Goal: Feedback & Contribution: Leave review/rating

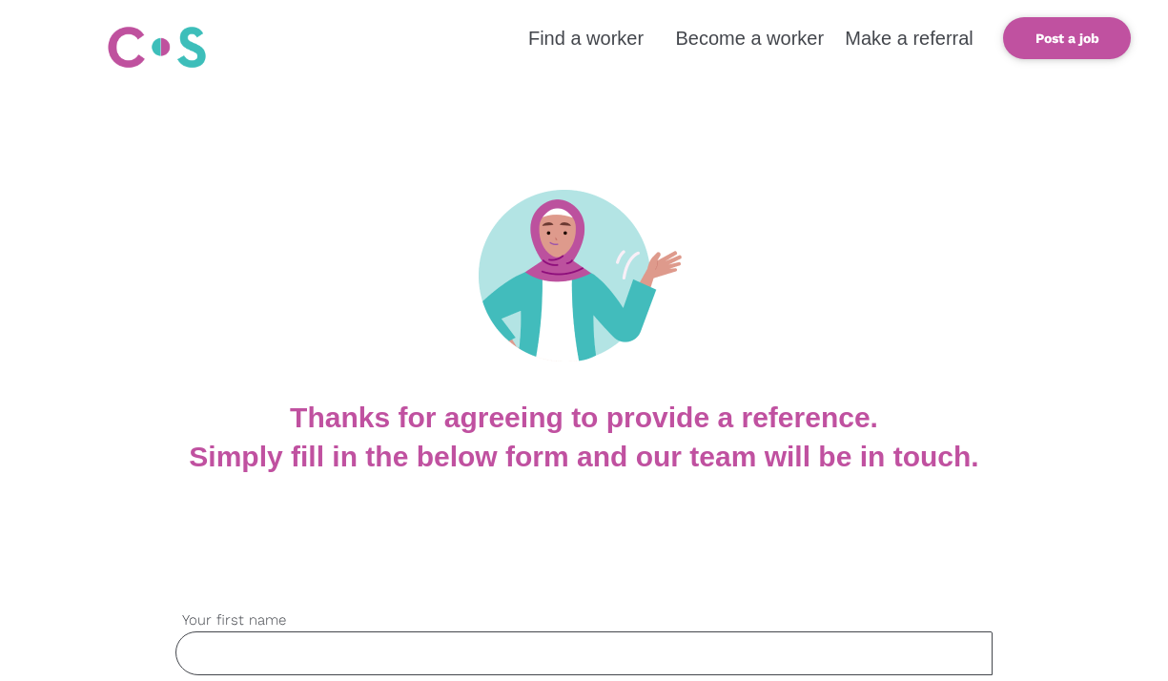
click at [206, 651] on input "Your first name" at bounding box center [584, 653] width 818 height 44
type input "[PERSON_NAME]"
type input "Paini"
type input "[EMAIL_ADDRESS][DOMAIN_NAME]"
type input "0416239621"
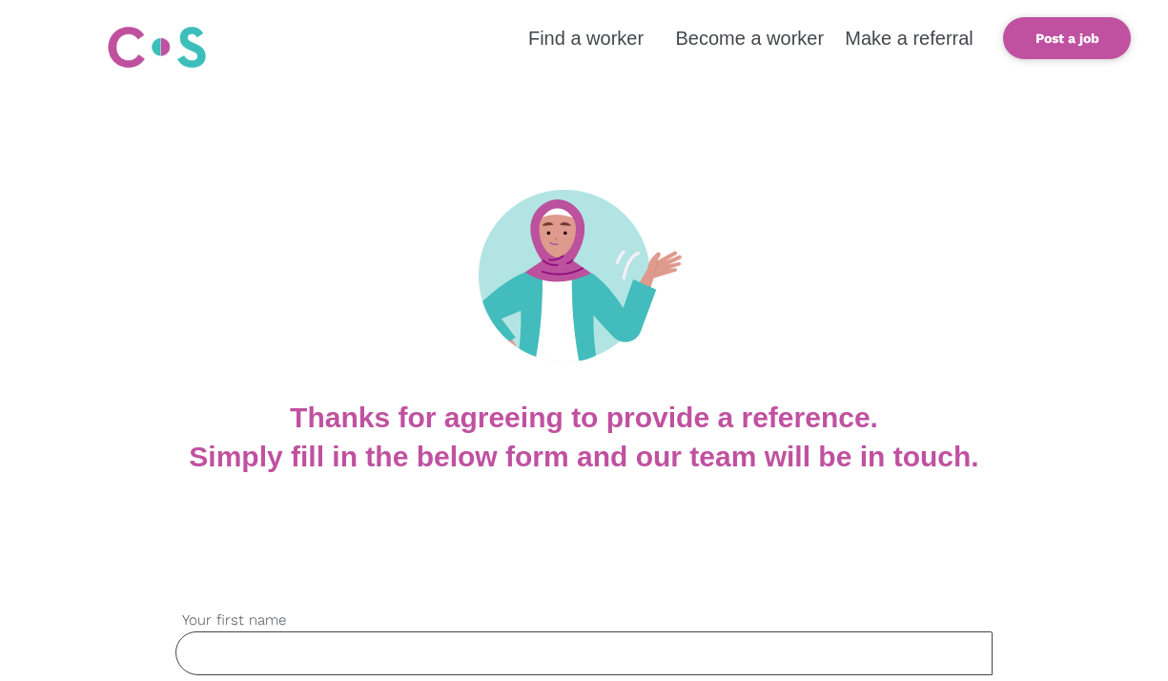
click at [262, 648] on input "Your first name" at bounding box center [584, 653] width 818 height 44
type input "[PERSON_NAME]"
type input "[PHONE_NUMBER]"
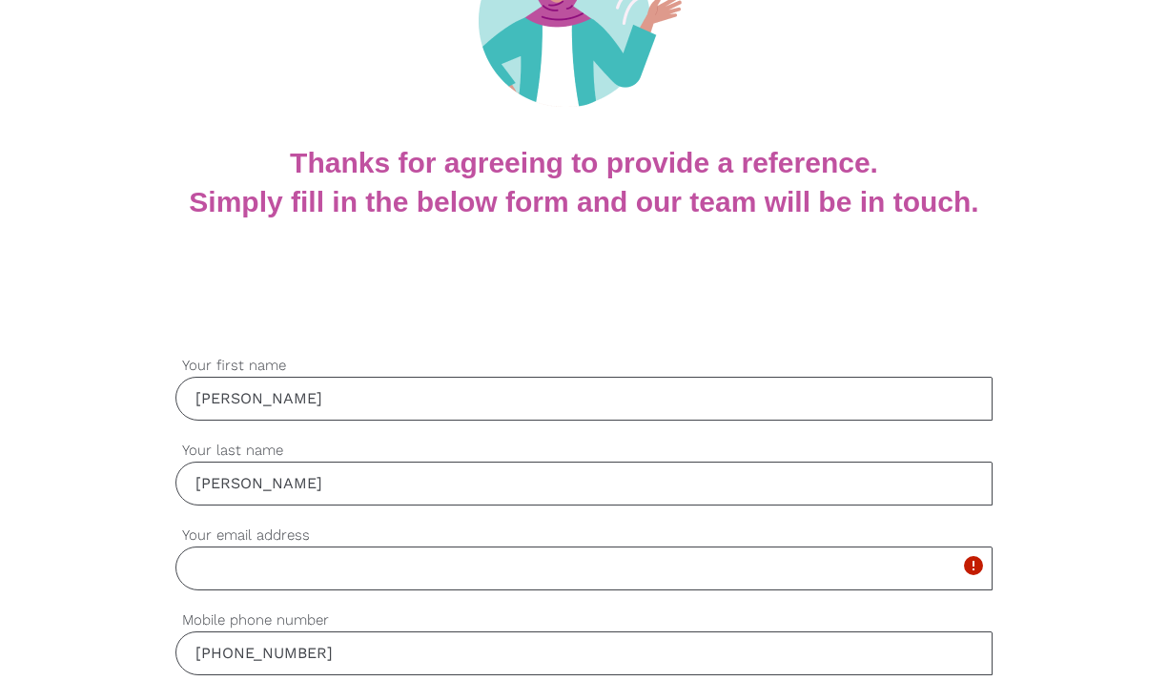
scroll to position [265, 0]
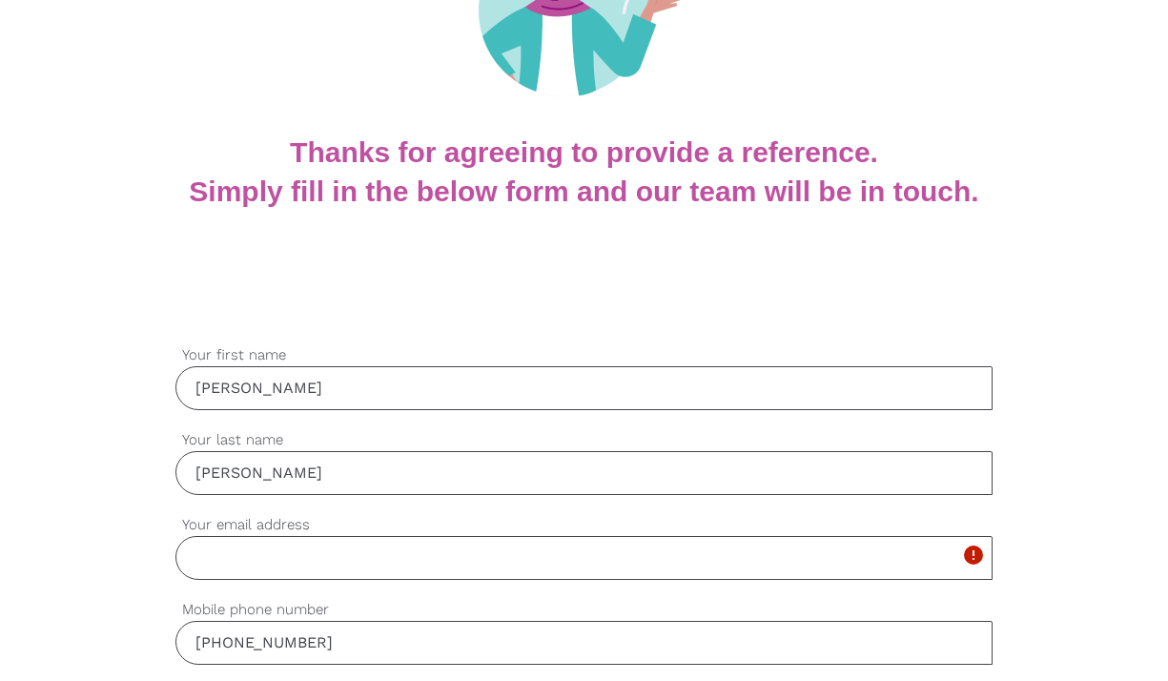
click at [225, 551] on input "Your email address" at bounding box center [584, 558] width 818 height 44
type input "[EMAIL_ADDRESS][DOMAIN_NAME]"
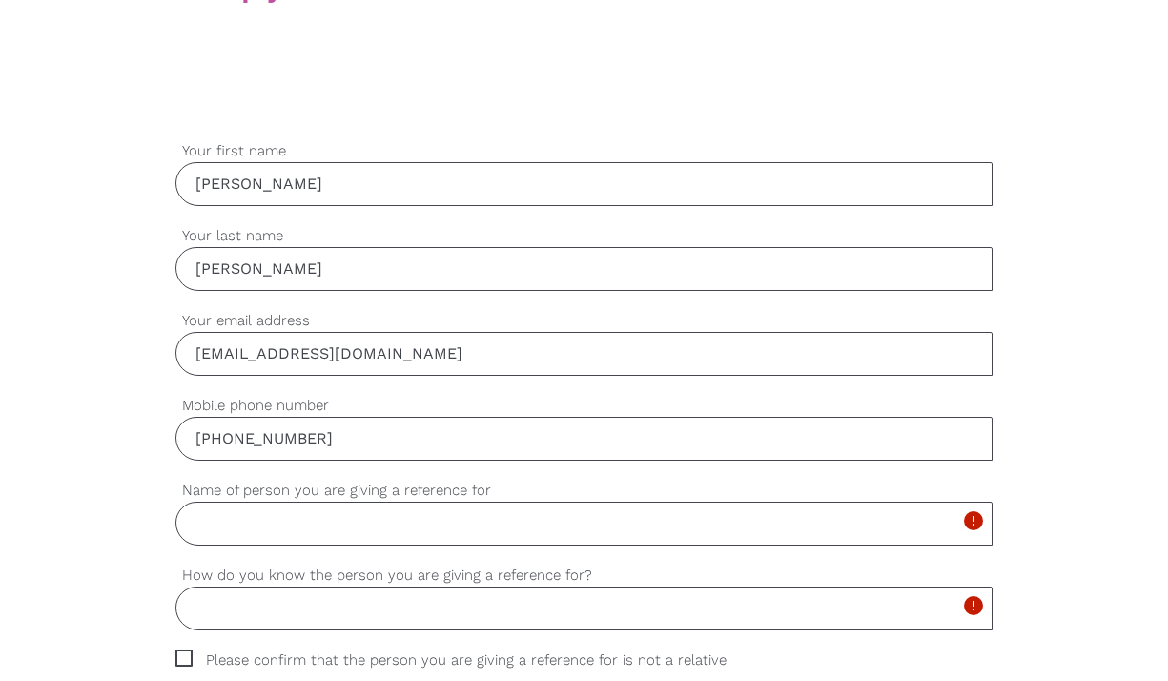
scroll to position [470, 0]
click at [234, 514] on input "Name of person you are giving a reference for" at bounding box center [584, 523] width 818 height 44
type input "[PERSON_NAME]"
click at [211, 607] on input "How do you know the person you are giving a reference for?" at bounding box center [584, 608] width 818 height 44
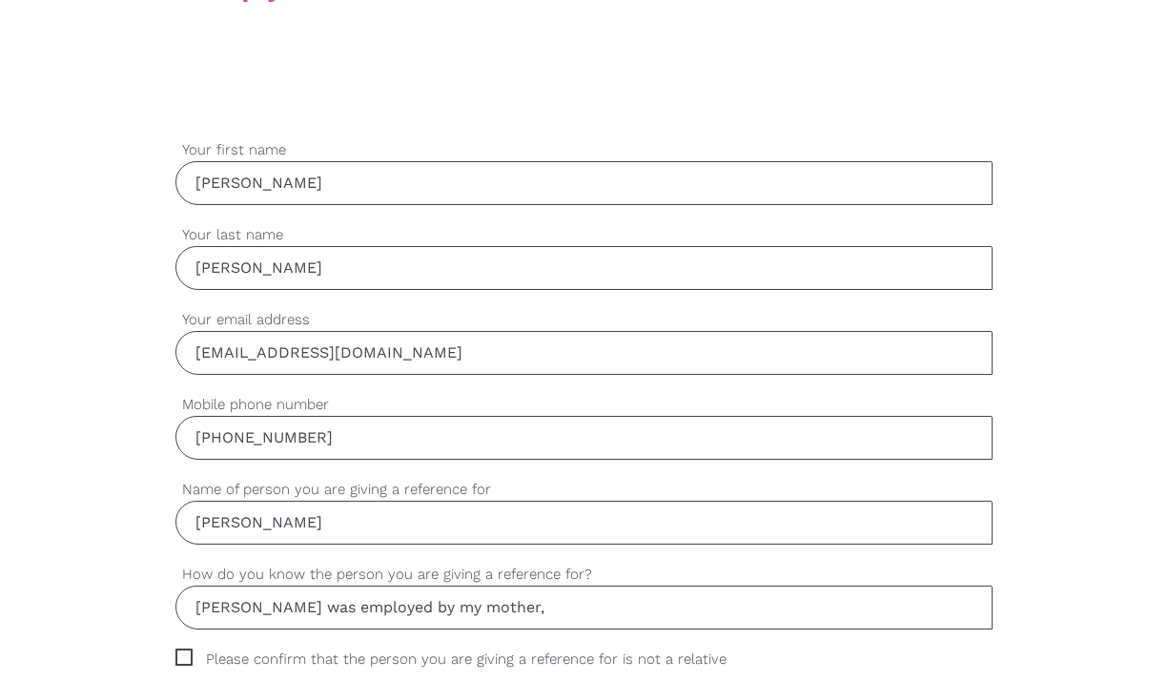
click at [383, 606] on input "[PERSON_NAME] was employed by my mother," at bounding box center [584, 608] width 818 height 44
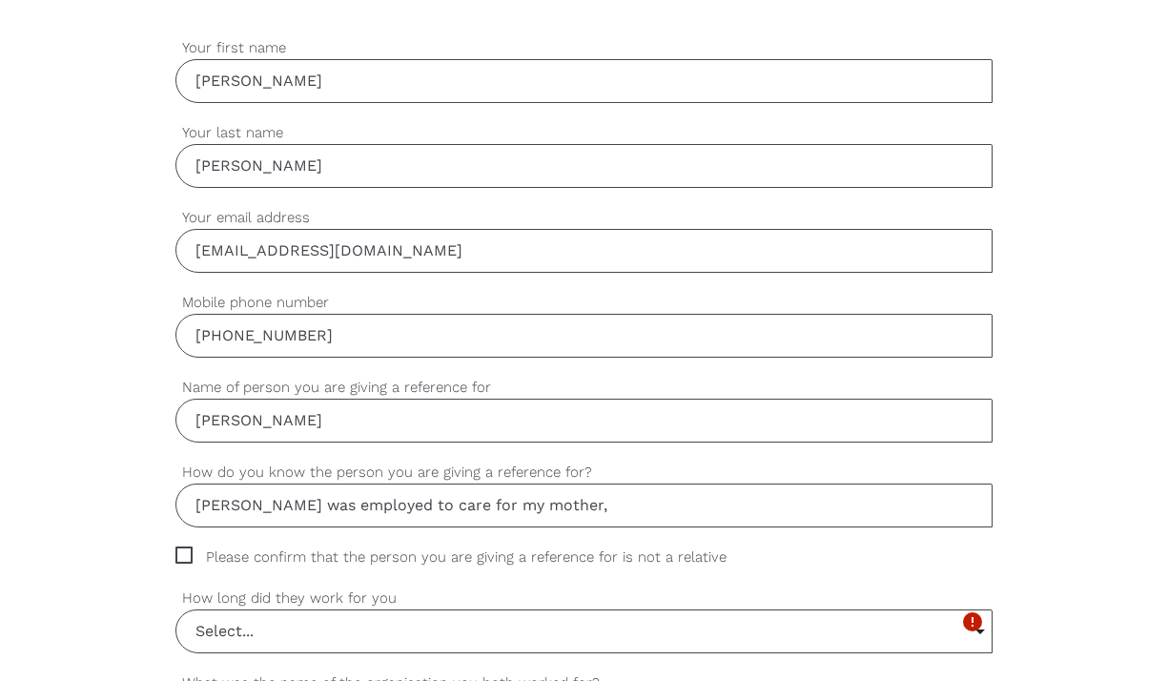
scroll to position [573, 0]
type input "[PERSON_NAME] was employed to care for my mother,"
click at [239, 628] on input "Select..." at bounding box center [584, 630] width 816 height 42
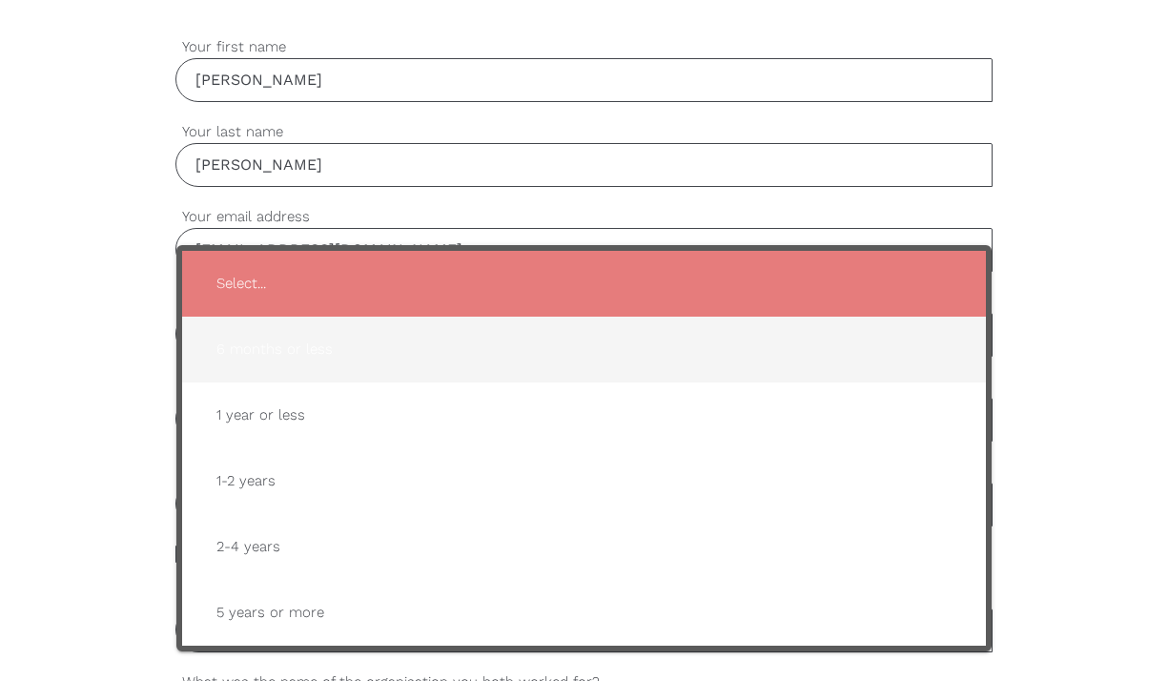
click at [330, 357] on span "6 months or less" at bounding box center [584, 349] width 767 height 47
type input "6 months or less"
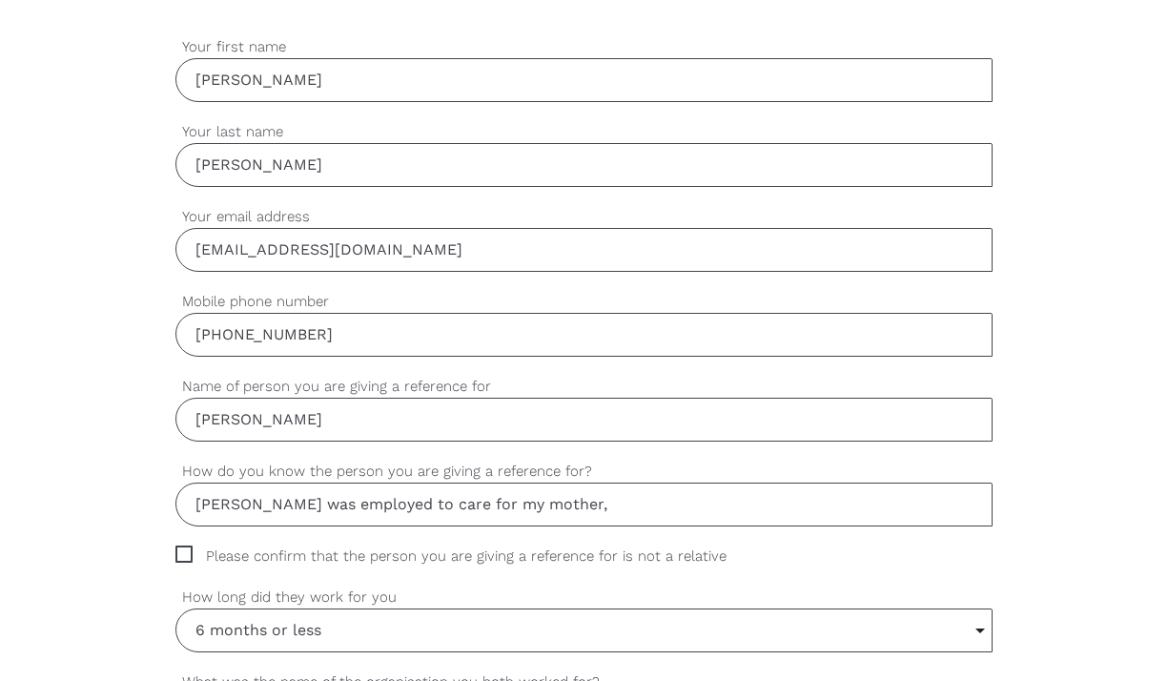
click at [183, 548] on span "Please confirm that the person you are giving a reference for is not a relative" at bounding box center [468, 557] width 587 height 22
click at [183, 548] on input "Please confirm that the person you are giving a reference for is not a relative" at bounding box center [181, 552] width 12 height 12
checkbox input "true"
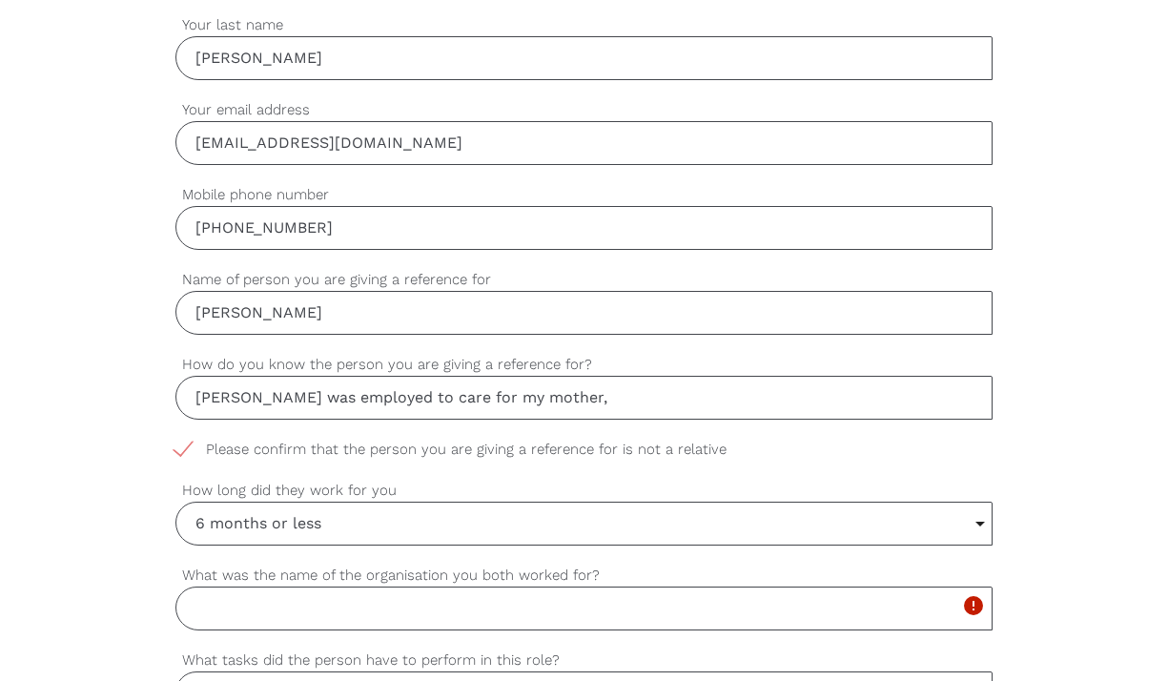
scroll to position [681, 0]
click at [203, 608] on input "What was the name of the organisation you both worked for?" at bounding box center [584, 608] width 818 height 44
click at [193, 607] on input "What was the name of the organisation you both worked for?" at bounding box center [584, 608] width 818 height 44
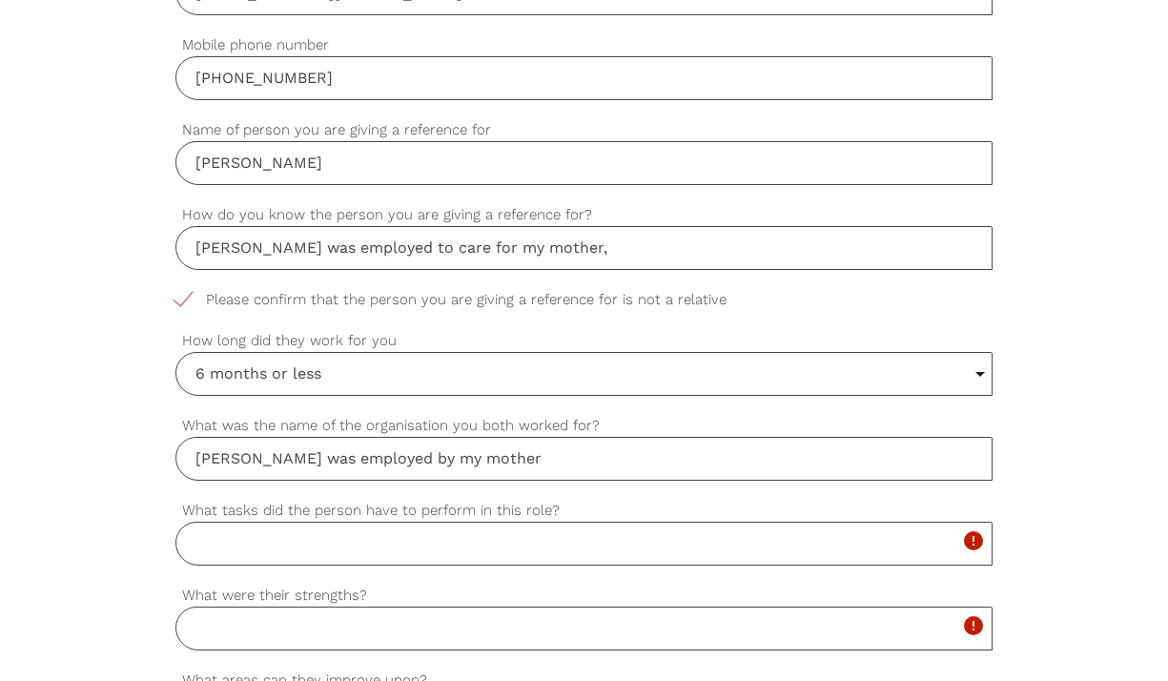
scroll to position [833, 0]
type input "[PERSON_NAME] was employed by my mother"
click at [202, 542] on input "What tasks did the person have to perform in this role?" at bounding box center [584, 541] width 818 height 44
type input "care, cooking, house keeping, showering"
click at [199, 620] on input "What were their strengths?" at bounding box center [584, 626] width 818 height 44
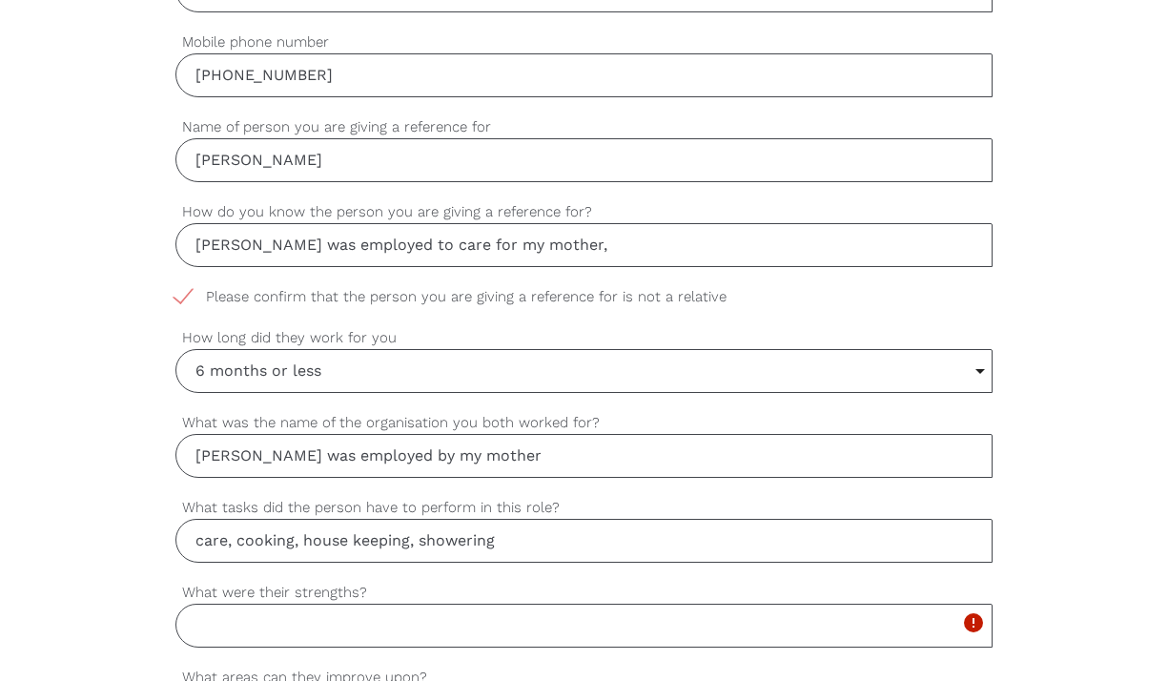
click at [199, 620] on input "What were their strengths?" at bounding box center [584, 626] width 818 height 44
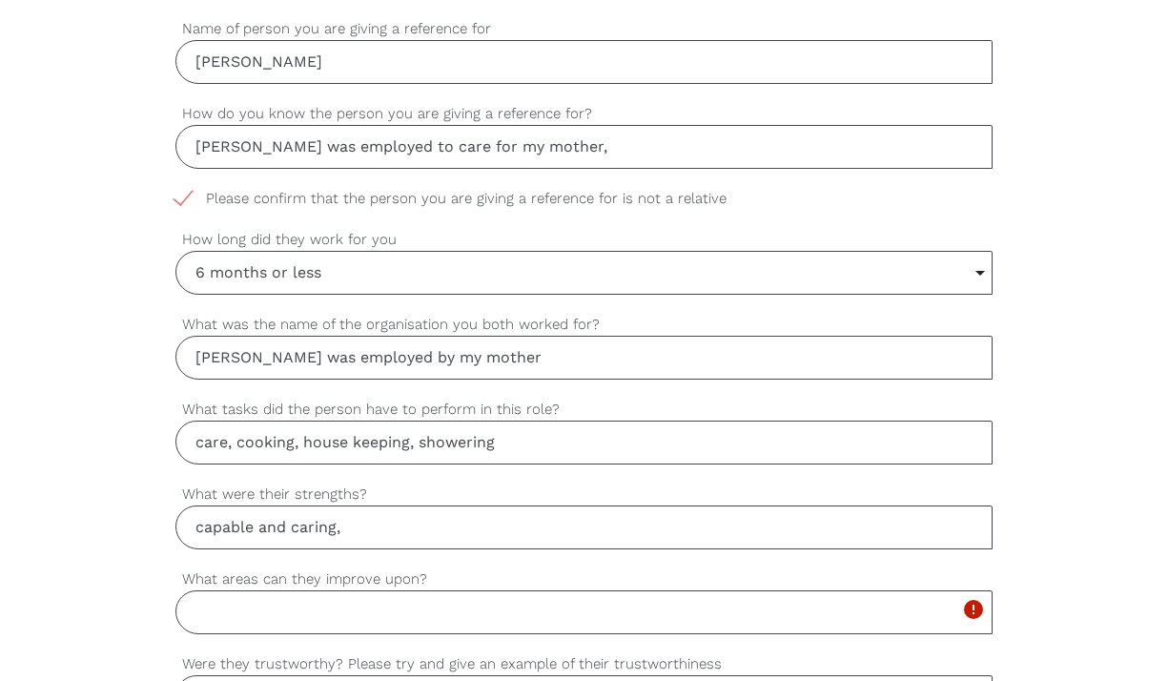
scroll to position [932, 0]
type input "capable and caring,"
click at [197, 608] on input "What areas can they improve upon?" at bounding box center [584, 611] width 818 height 44
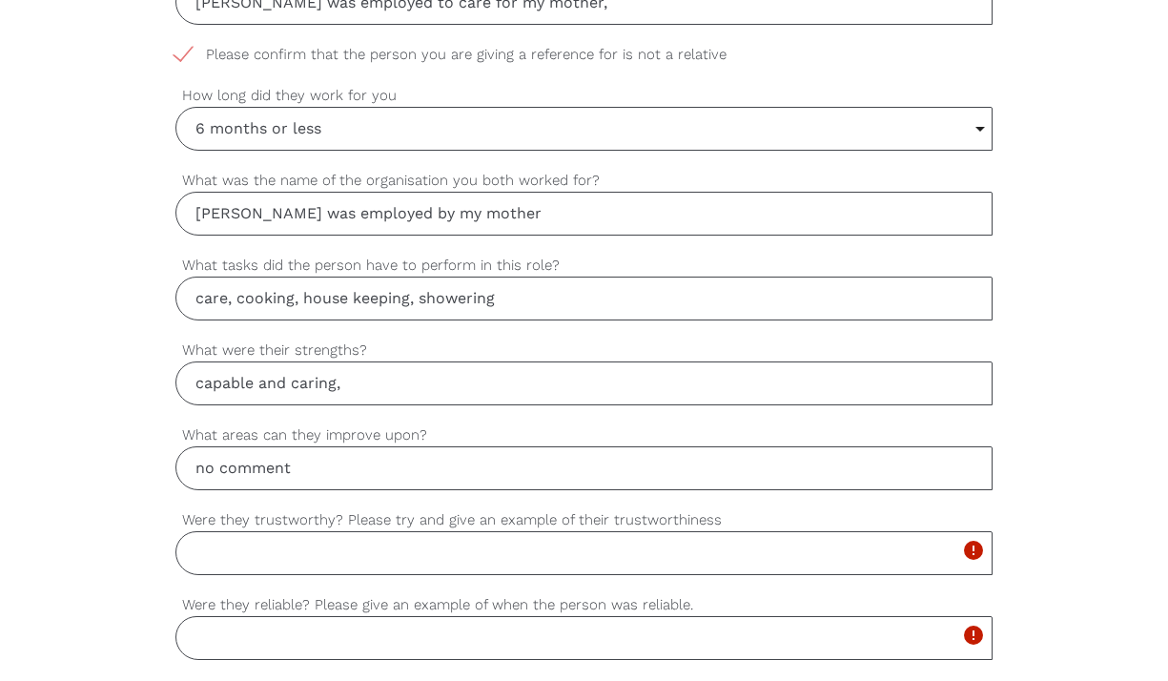
scroll to position [1077, 0]
type input "no comment"
click at [197, 553] on input "Were they trustworthy? Please try and give an example of their trustworthiness" at bounding box center [584, 551] width 818 height 44
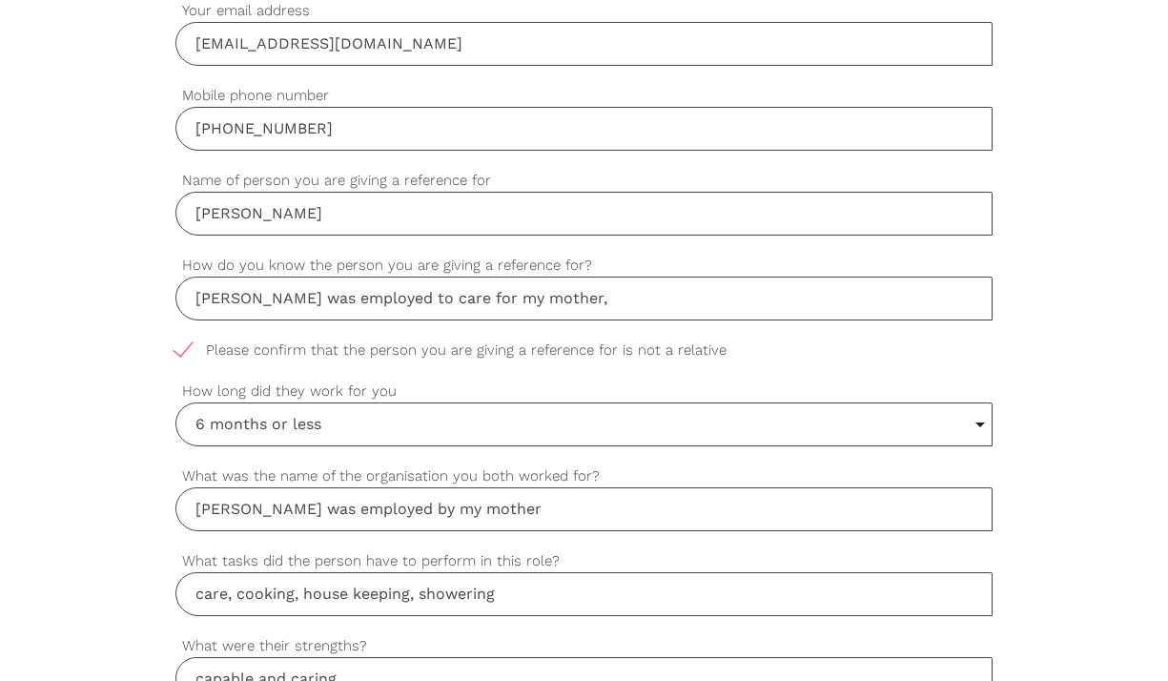
scroll to position [799, 0]
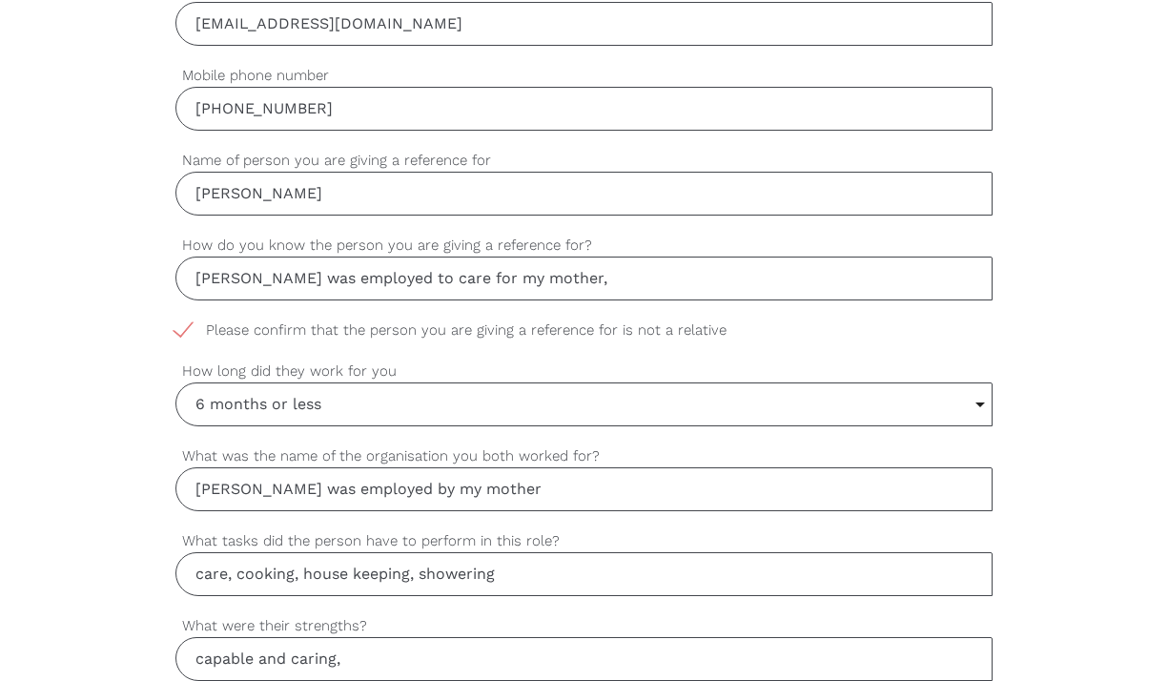
click at [498, 572] on input "care, cooking, house keeping, showering" at bounding box center [584, 574] width 818 height 44
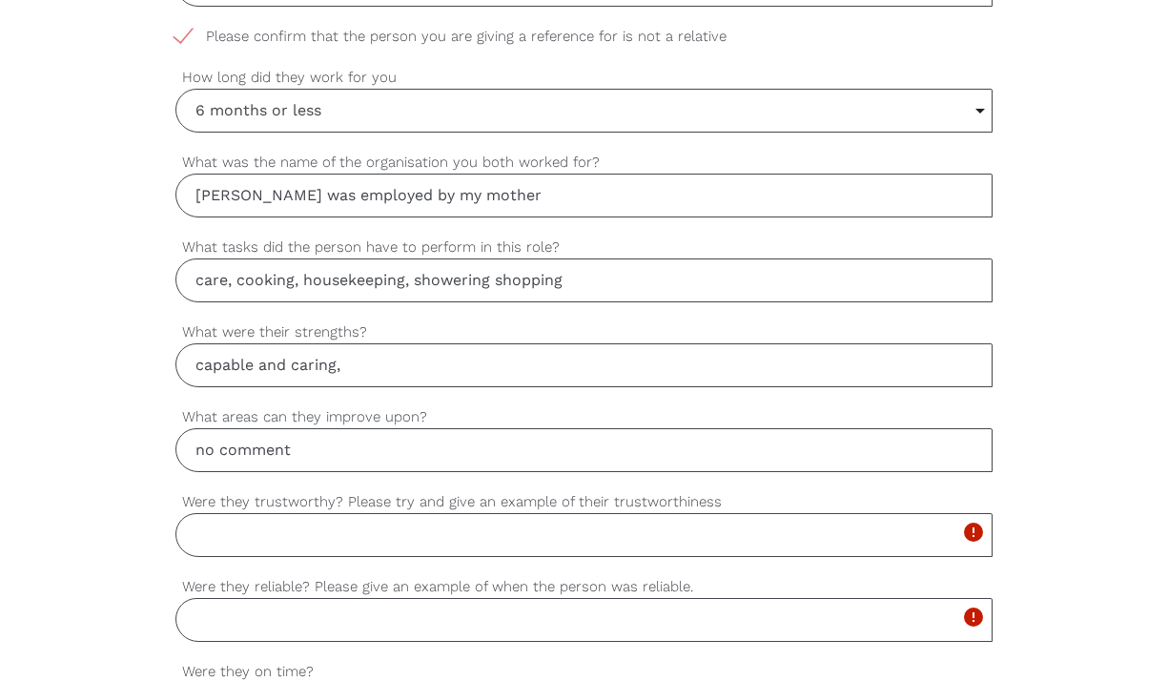
scroll to position [1094, 0]
type input "care, cooking, housekeeping, showering shopping"
click at [192, 534] on input "Were they trustworthy? Please try and give an example of their trustworthiness" at bounding box center [584, 534] width 818 height 44
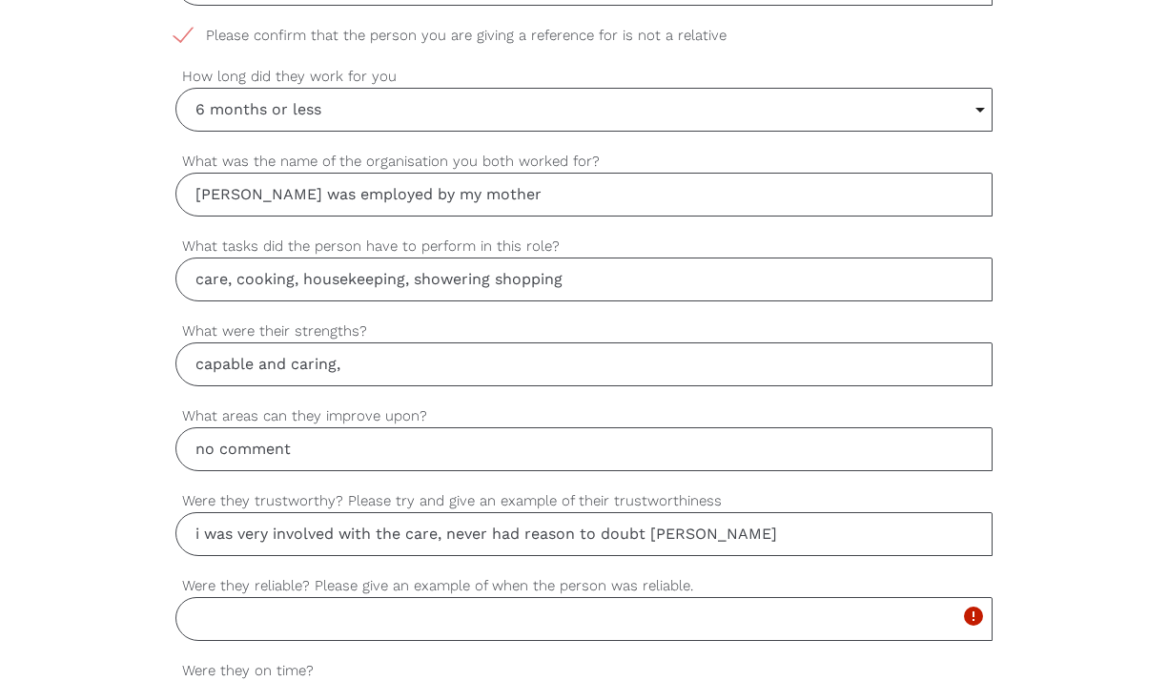
click at [202, 535] on input "i was very involved with the care, never had reason to doubt [PERSON_NAME]" at bounding box center [584, 534] width 818 height 44
type input "I was very involved with the care, never had reason to doubt [PERSON_NAME]"
click at [193, 616] on input "Were they reliable? Please give an example of when the person was reliable." at bounding box center [584, 619] width 818 height 44
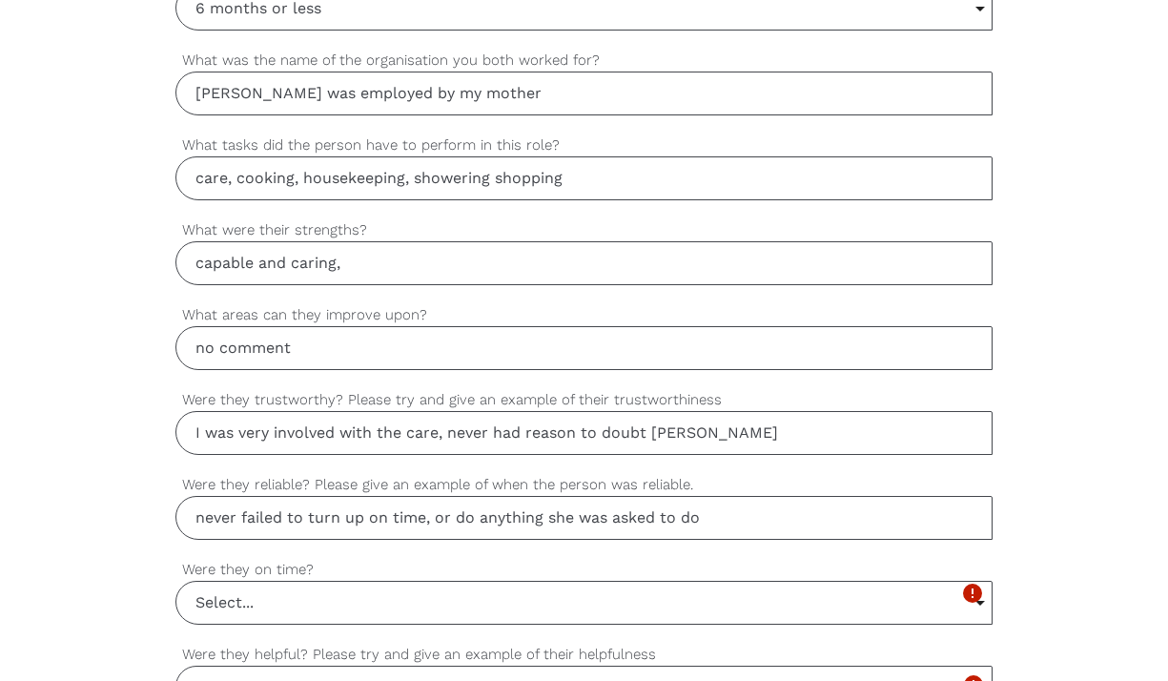
scroll to position [1197, 0]
type input "never failed to turn up on time, or do anything she was asked to do"
click at [237, 600] on input "Select..." at bounding box center [584, 601] width 816 height 42
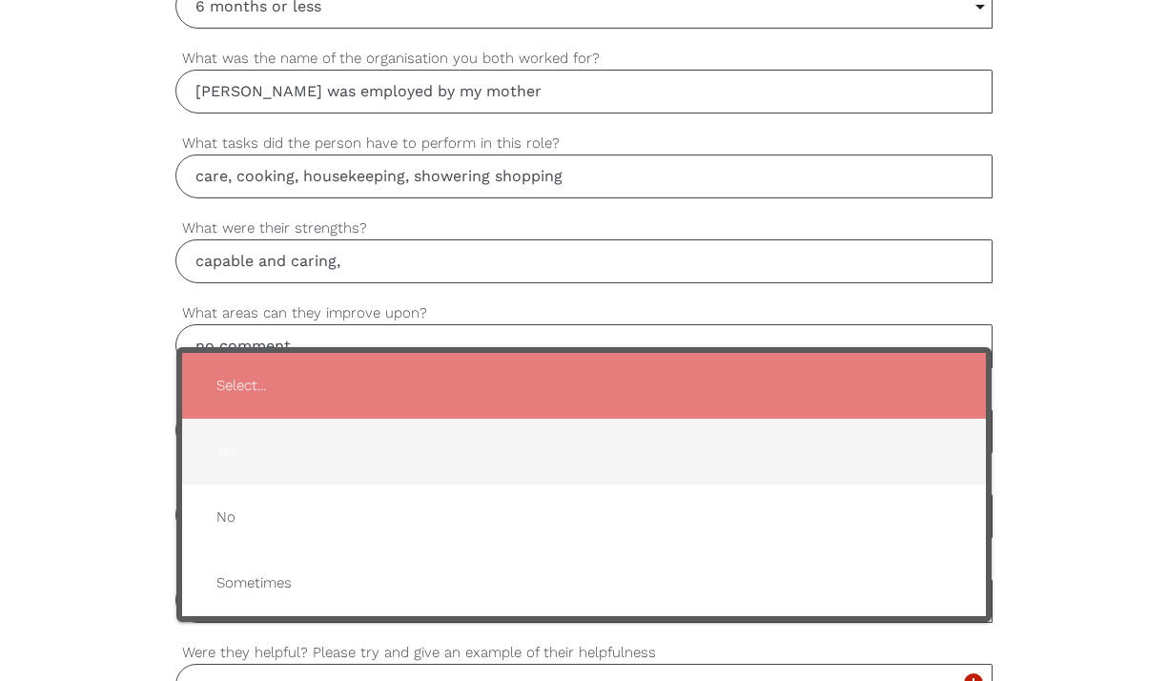
click at [237, 451] on span "Yes" at bounding box center [584, 451] width 767 height 47
type input "Yes"
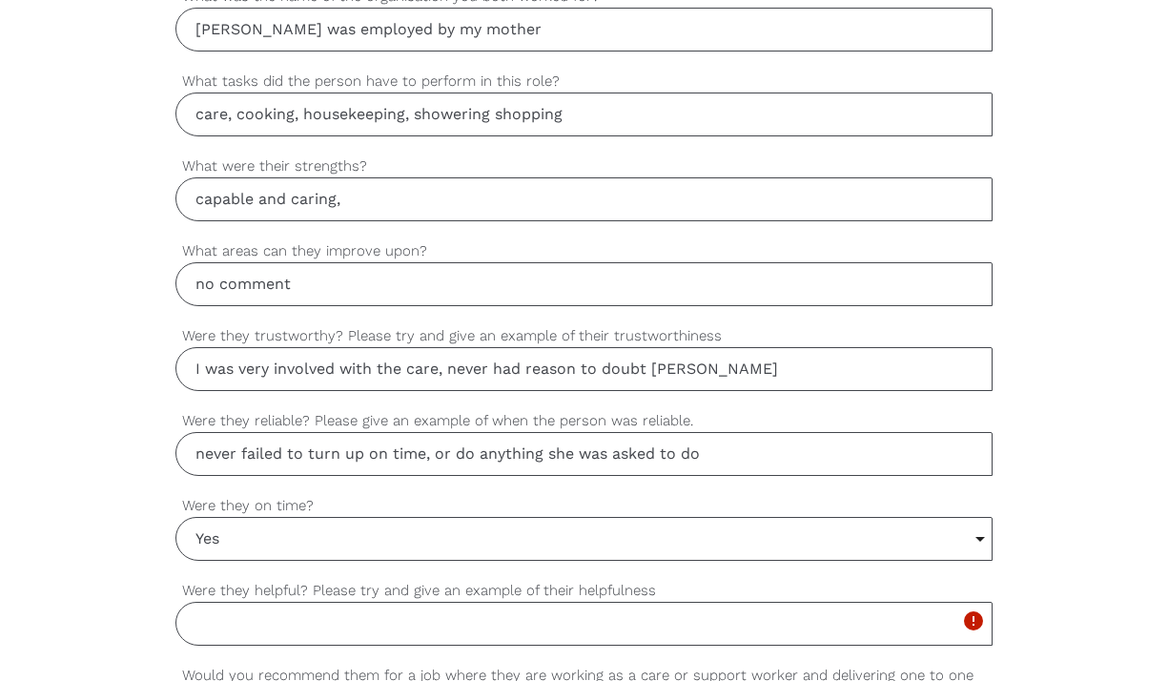
scroll to position [1261, 0]
click at [195, 621] on input "Were they helpful? Please try and give an example of their helpfulness" at bounding box center [584, 622] width 818 height 44
click at [504, 622] on input "made suggestions to improve mums care" at bounding box center [584, 622] width 818 height 44
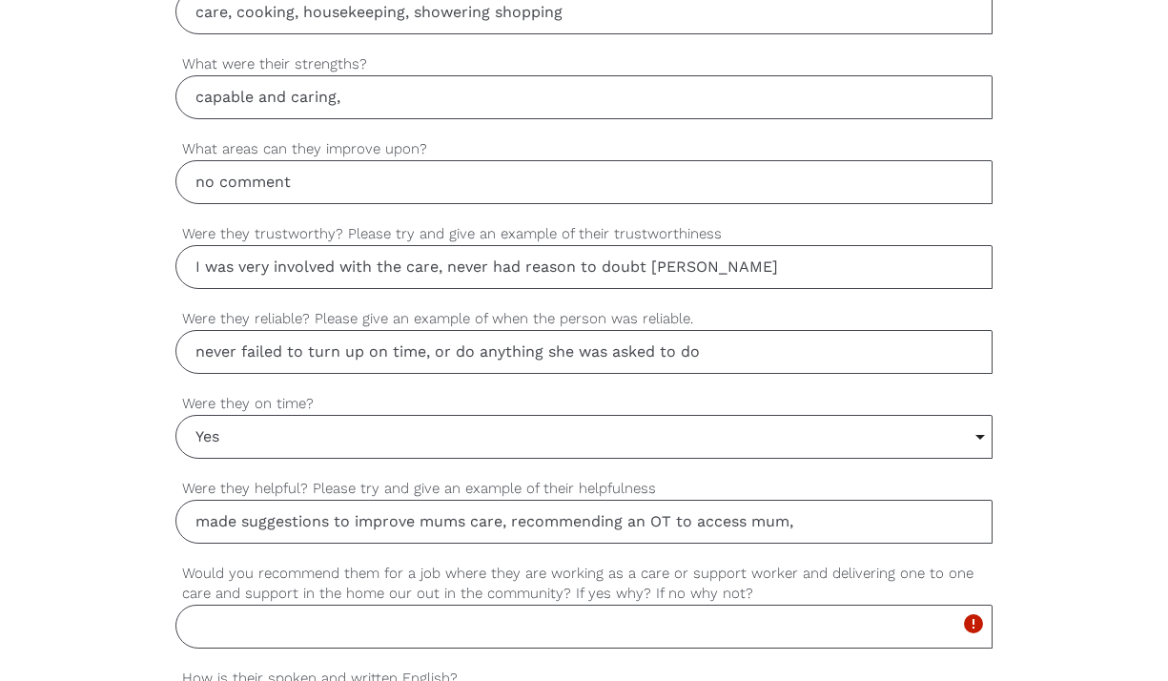
scroll to position [1362, 0]
type input "made suggestions to improve mums care, recommending an OT to access mum,"
click at [195, 622] on input "Would you recommend them for a job where they are working as a care or support …" at bounding box center [584, 626] width 818 height 44
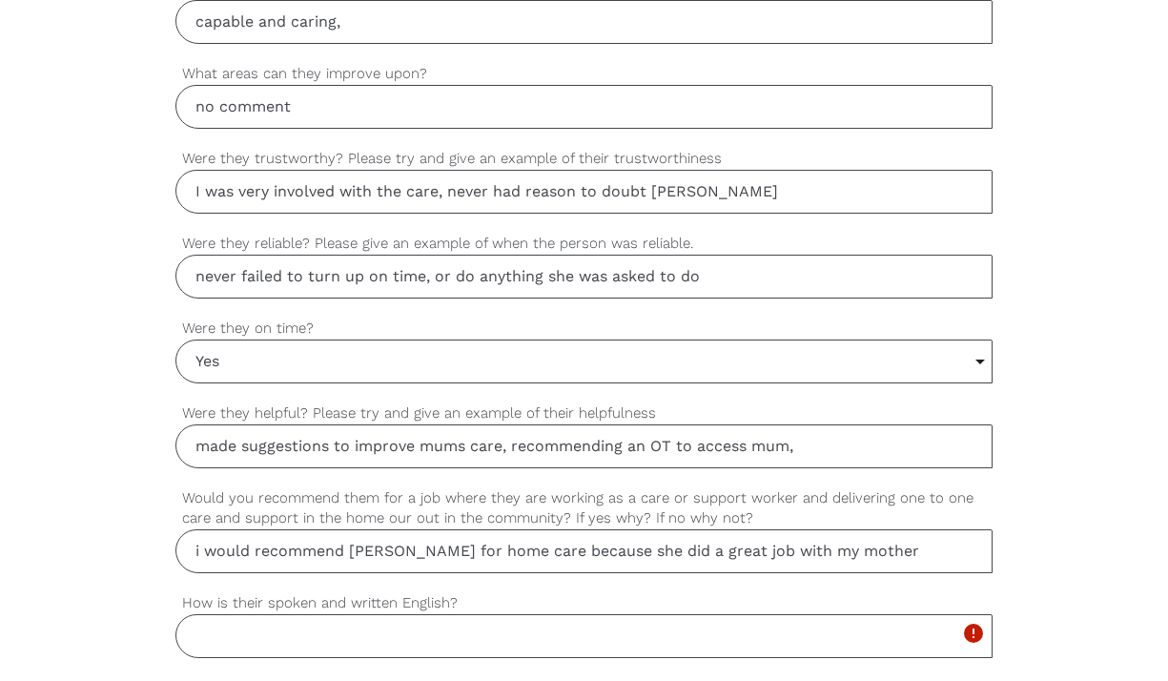
scroll to position [1462, 0]
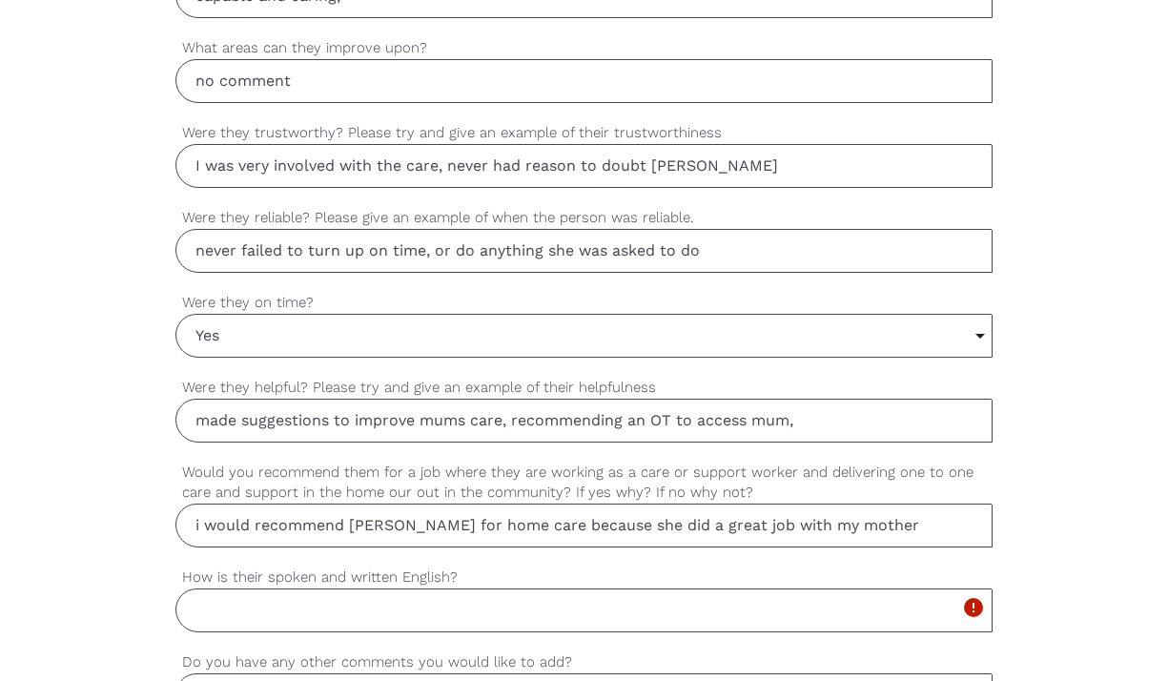
type input "i would recommend [PERSON_NAME] for home care because she did a great job with …"
click at [205, 611] on input "How is their spoken and written English?" at bounding box center [584, 610] width 818 height 44
type input "e"
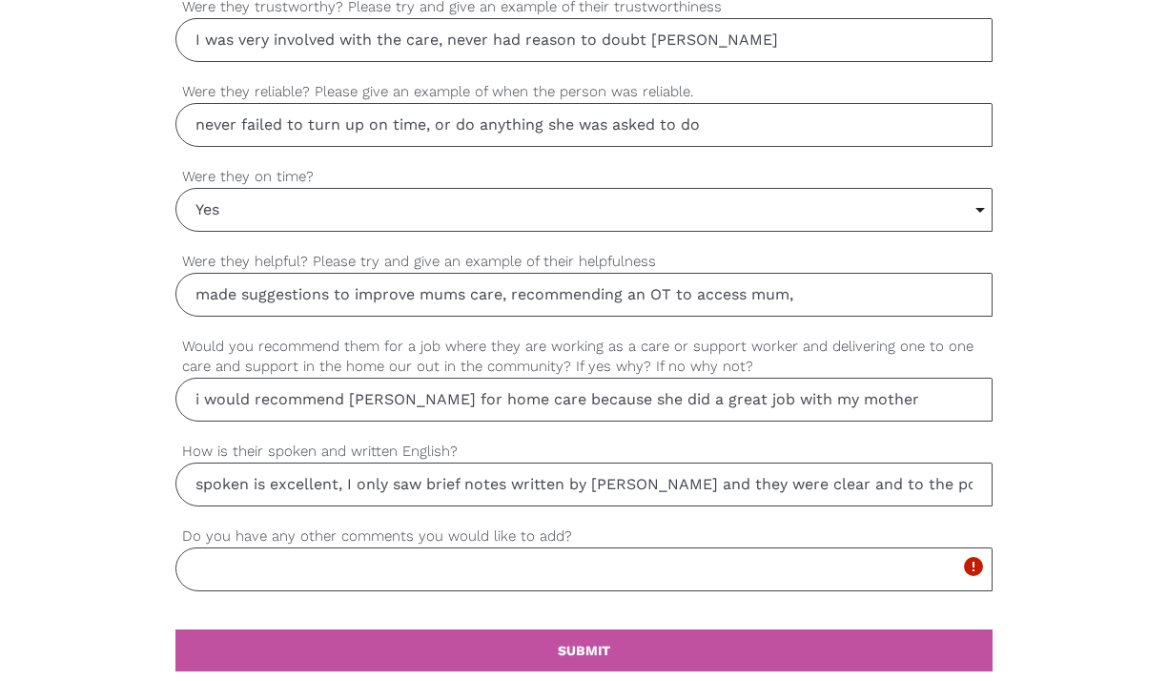
scroll to position [1589, 0]
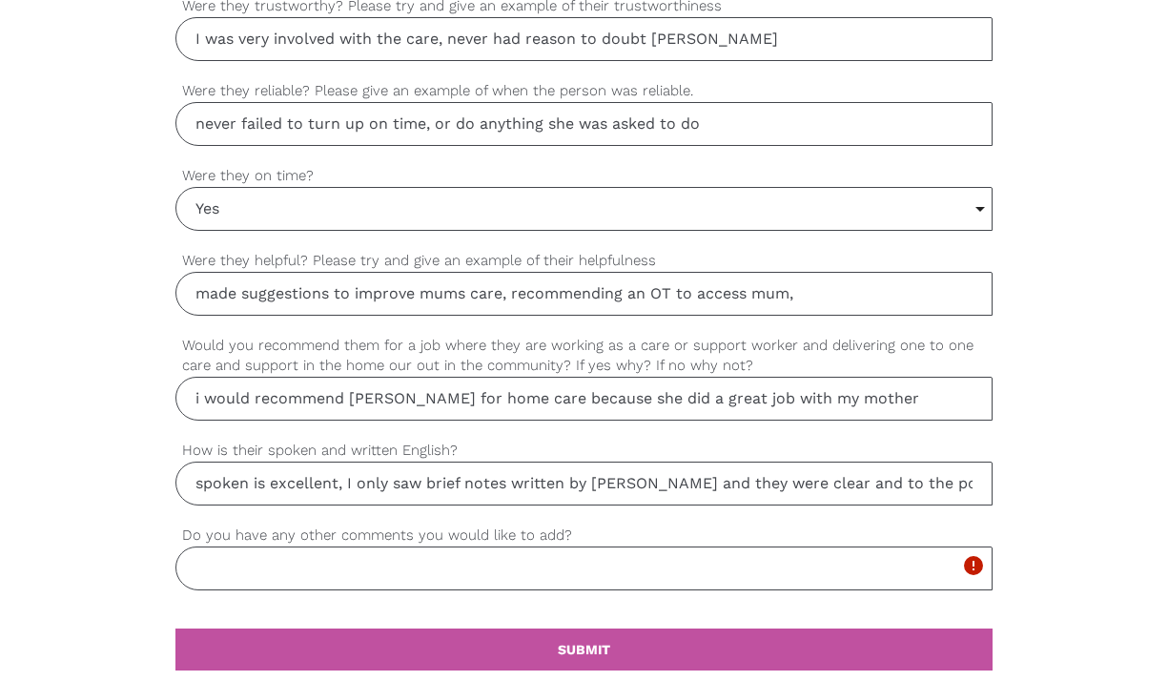
type input "spoken is excellent, I only saw brief notes written by [PERSON_NAME] and they w…"
click at [196, 568] on input "Do you have any other comments you would like to add?" at bounding box center [584, 568] width 818 height 44
type input "i"
type input "I"
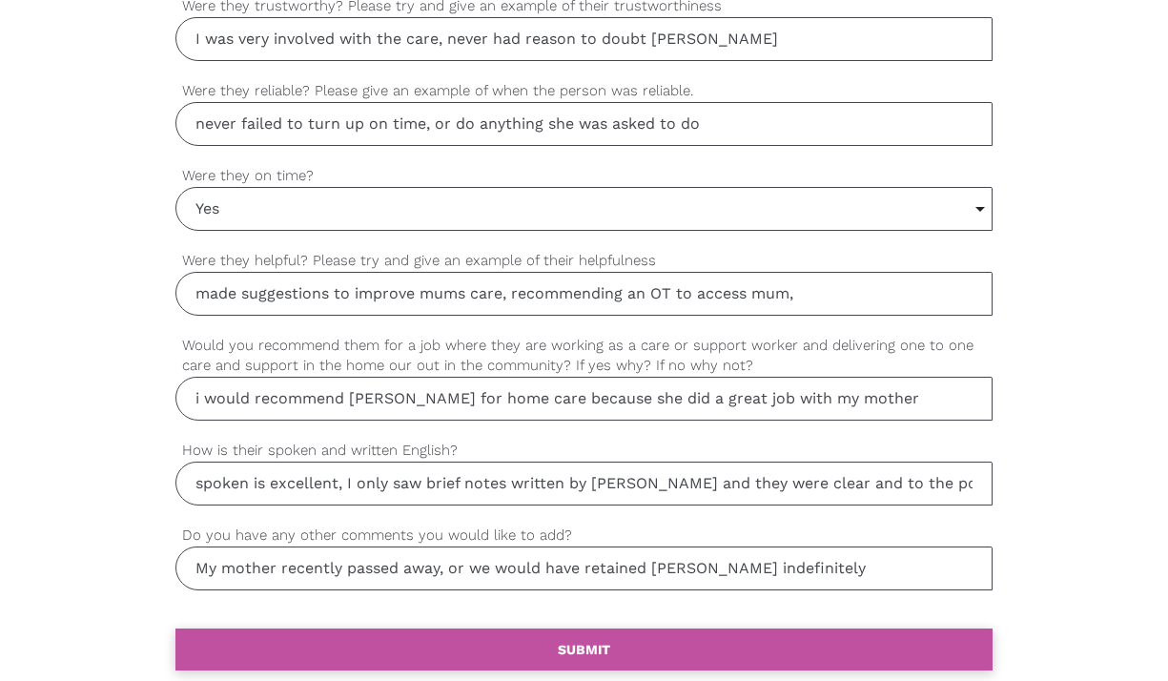
type input "My mother recently passed away, or we would have retained [PERSON_NAME] indefin…"
click at [584, 649] on b "SUBMIT" at bounding box center [584, 649] width 52 height 15
